Goal: Consume media (video, audio): Consume media (video, audio)

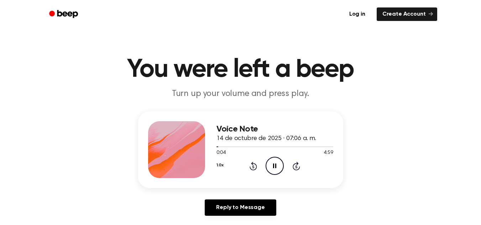
click at [275, 165] on icon at bounding box center [274, 166] width 3 height 5
drag, startPoint x: 0, startPoint y: 0, endPoint x: 275, endPoint y: 165, distance: 320.8
click at [275, 165] on icon "Play Audio" at bounding box center [275, 166] width 18 height 18
click at [433, 15] on link "Create Account" at bounding box center [407, 14] width 61 height 14
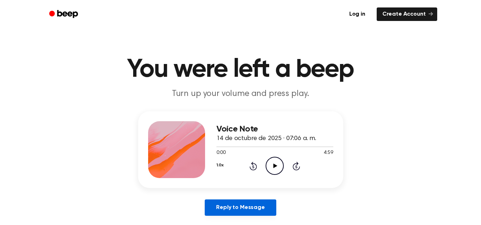
click at [251, 211] on link "Reply to Message" at bounding box center [240, 208] width 71 height 16
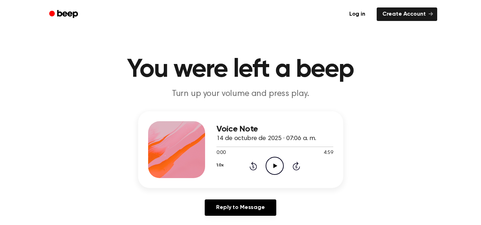
click at [278, 170] on icon "Play Audio" at bounding box center [275, 166] width 18 height 18
click at [278, 170] on icon "Pause Audio" at bounding box center [275, 166] width 18 height 18
click at [278, 170] on icon "Play Audio" at bounding box center [275, 166] width 18 height 18
click at [278, 170] on icon "Pause Audio" at bounding box center [275, 166] width 18 height 18
click at [278, 170] on icon "Play Audio" at bounding box center [275, 166] width 18 height 18
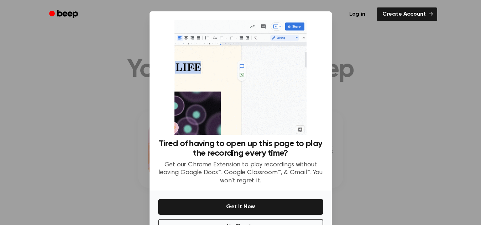
click at [351, 127] on div at bounding box center [240, 112] width 481 height 225
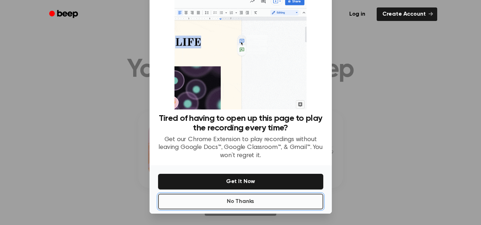
click at [246, 202] on button "No Thanks" at bounding box center [240, 202] width 165 height 16
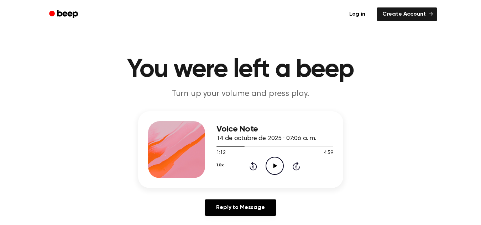
click at [275, 170] on icon "Play Audio" at bounding box center [275, 166] width 18 height 18
click at [275, 165] on icon "Pause Audio" at bounding box center [275, 166] width 18 height 18
click at [275, 165] on icon at bounding box center [276, 166] width 4 height 5
click at [275, 165] on icon "Pause Audio" at bounding box center [275, 166] width 18 height 18
click at [275, 165] on icon at bounding box center [276, 166] width 4 height 5
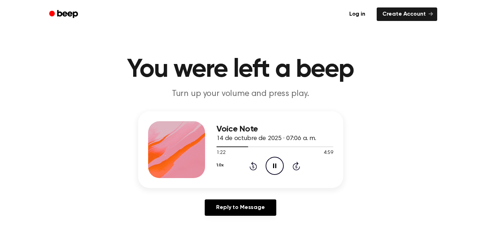
click at [275, 165] on icon "Pause Audio" at bounding box center [275, 166] width 18 height 18
click at [275, 165] on icon at bounding box center [276, 166] width 4 height 5
click at [275, 165] on icon "Pause Audio" at bounding box center [275, 166] width 18 height 18
click at [275, 165] on icon at bounding box center [276, 166] width 4 height 5
click at [275, 165] on icon "Pause Audio" at bounding box center [275, 166] width 18 height 18
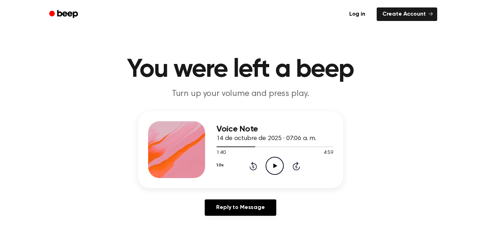
click at [275, 165] on icon at bounding box center [276, 166] width 4 height 5
click at [275, 165] on icon "Pause Audio" at bounding box center [275, 166] width 18 height 18
click at [275, 165] on icon at bounding box center [276, 166] width 4 height 5
click at [275, 165] on icon "Pause Audio" at bounding box center [275, 166] width 18 height 18
click at [275, 165] on icon at bounding box center [276, 166] width 4 height 5
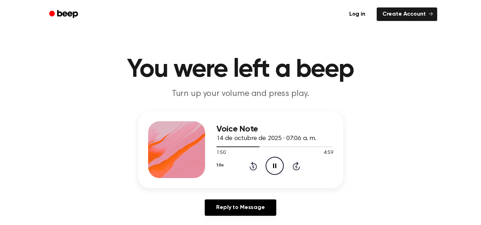
click at [275, 165] on icon "Pause Audio" at bounding box center [275, 166] width 18 height 18
click at [275, 165] on icon at bounding box center [276, 166] width 4 height 5
click at [275, 165] on icon "Pause Audio" at bounding box center [275, 166] width 18 height 18
click at [275, 165] on icon at bounding box center [276, 166] width 4 height 5
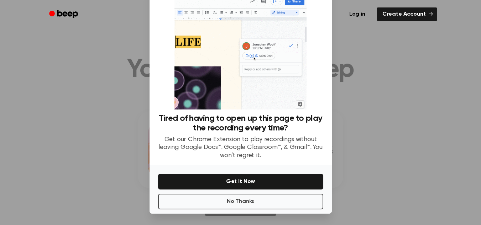
scroll to position [25, 0]
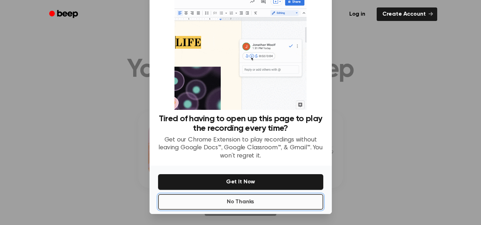
click at [233, 203] on button "No Thanks" at bounding box center [240, 202] width 165 height 16
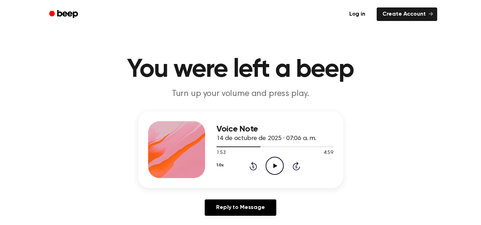
click at [274, 163] on icon "Play Audio" at bounding box center [275, 166] width 18 height 18
click at [274, 163] on icon "Pause Audio" at bounding box center [275, 166] width 18 height 18
click at [274, 163] on icon "Play Audio" at bounding box center [275, 166] width 18 height 18
click at [274, 163] on icon "Pause Audio" at bounding box center [275, 166] width 18 height 18
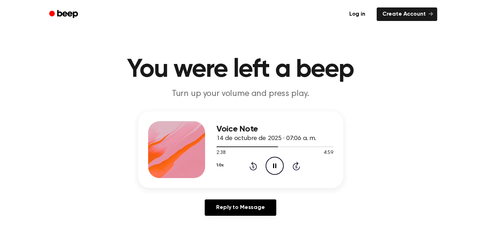
click at [274, 163] on icon "Pause Audio" at bounding box center [275, 166] width 18 height 18
click at [274, 163] on icon "Play Audio" at bounding box center [275, 166] width 18 height 18
click at [274, 163] on icon "Pause Audio" at bounding box center [275, 166] width 18 height 18
click at [274, 163] on icon "Play Audio" at bounding box center [275, 166] width 18 height 18
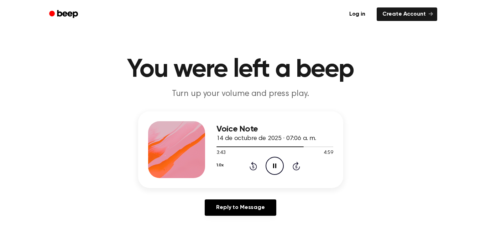
click at [274, 163] on icon "Pause Audio" at bounding box center [275, 166] width 18 height 18
click at [276, 167] on icon "Play Audio" at bounding box center [275, 166] width 18 height 18
click at [276, 167] on icon at bounding box center [274, 166] width 3 height 5
click at [276, 167] on icon "Play Audio" at bounding box center [275, 166] width 18 height 18
click at [273, 165] on icon at bounding box center [274, 166] width 3 height 5
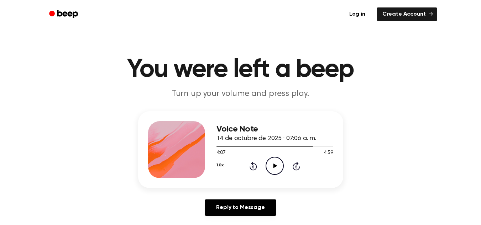
click at [273, 165] on icon "Play Audio" at bounding box center [275, 166] width 18 height 18
click at [273, 165] on icon at bounding box center [274, 166] width 3 height 5
click at [273, 165] on icon "Play Audio" at bounding box center [275, 166] width 18 height 18
